Goal: Contribute content: Add original content to the website for others to see

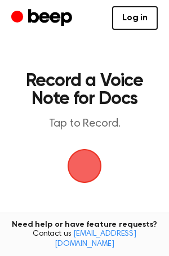
click at [92, 162] on span "button" at bounding box center [84, 166] width 34 height 34
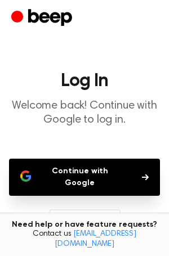
click at [93, 170] on button "Continue with Google" at bounding box center [84, 176] width 151 height 37
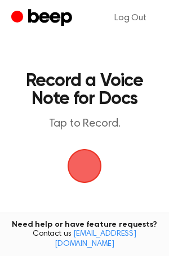
click at [96, 174] on span "button" at bounding box center [84, 165] width 31 height 31
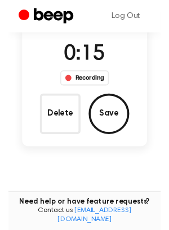
scroll to position [93, 0]
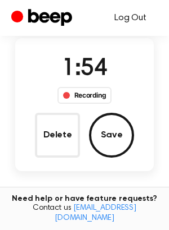
click at [130, 21] on link "Log Out" at bounding box center [130, 17] width 55 height 27
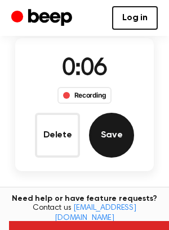
drag, startPoint x: 51, startPoint y: 131, endPoint x: 125, endPoint y: 139, distance: 75.1
click at [126, 141] on div "Delete Save" at bounding box center [84, 135] width 99 height 45
click at [119, 133] on button "Save" at bounding box center [111, 135] width 45 height 45
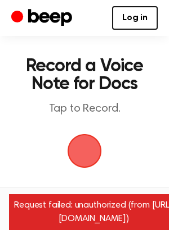
scroll to position [48, 0]
